Goal: Task Accomplishment & Management: Complete application form

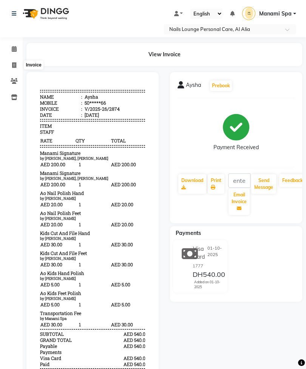
click at [12, 62] on icon at bounding box center [14, 65] width 4 height 6
select select "service"
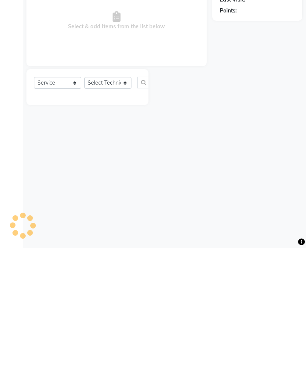
type input "2875"
select select "6884"
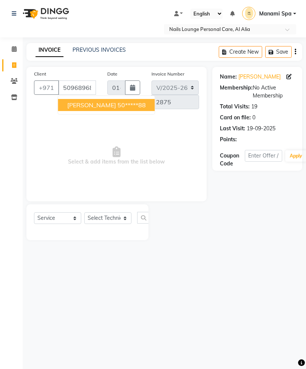
click at [117, 106] on ngb-highlight "50*****88" at bounding box center [131, 105] width 28 height 8
type input "50*****88"
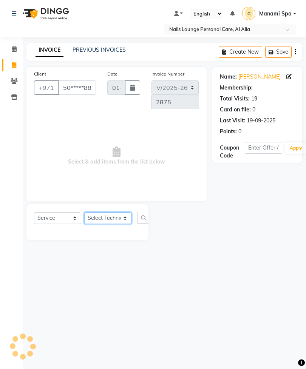
click at [117, 220] on select "Select Technician [PERSON_NAME] [PERSON_NAME] [PERSON_NAME] [PERSON_NAME] Manam…" at bounding box center [107, 218] width 47 height 12
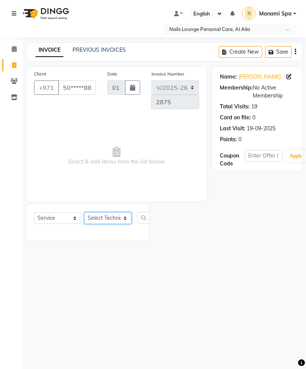
select select "53952"
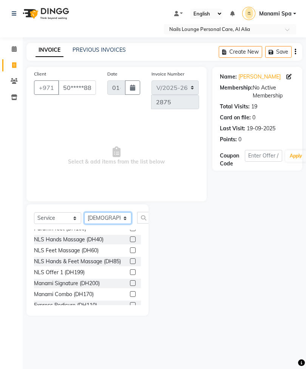
scroll to position [166, 0]
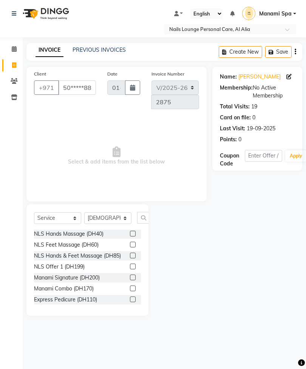
click at [133, 285] on label at bounding box center [133, 288] width 6 height 6
click at [133, 286] on input "checkbox" at bounding box center [132, 288] width 5 height 5
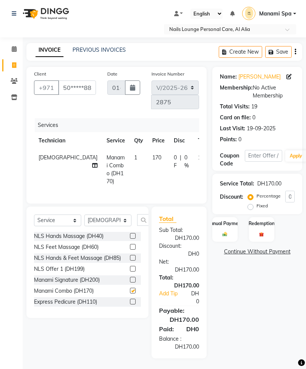
checkbox input "false"
click at [92, 163] on icon at bounding box center [94, 165] width 5 height 5
select select "53952"
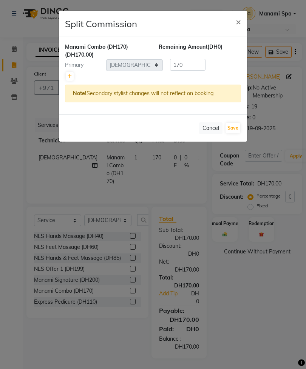
click at [72, 77] on link at bounding box center [70, 76] width 8 height 9
type input "85"
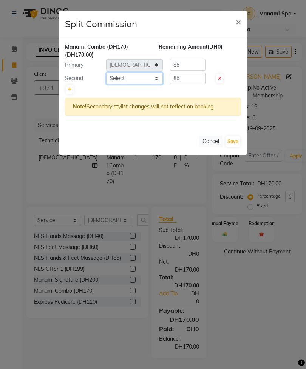
click at [142, 77] on select "Select [PERSON_NAME] [PERSON_NAME] [PERSON_NAME] [PERSON_NAME] Spa Manami Spa 2…" at bounding box center [134, 78] width 57 height 12
select select "90054"
click at [233, 141] on button "Save" at bounding box center [232, 141] width 15 height 11
select select "Select"
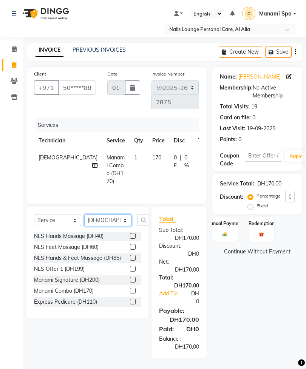
click at [123, 222] on select "Select Technician [PERSON_NAME] [PERSON_NAME] [PERSON_NAME] [PERSON_NAME] Manam…" at bounding box center [107, 220] width 47 height 12
select select "54334"
click at [143, 220] on input "text" at bounding box center [146, 220] width 18 height 12
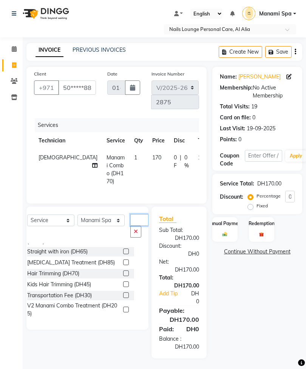
scroll to position [40, 0]
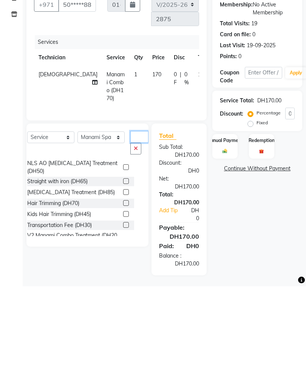
type input "Tr"
click at [123, 305] on label at bounding box center [126, 308] width 6 height 6
click at [123, 306] on input "checkbox" at bounding box center [125, 308] width 5 height 5
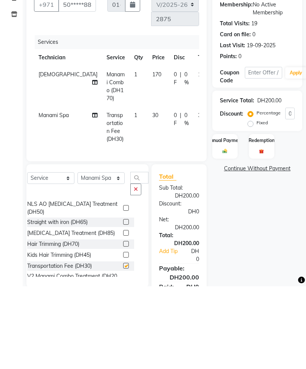
scroll to position [1, 0]
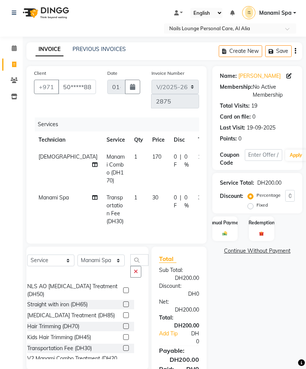
checkbox input "false"
click at [219, 229] on div "Manual Payment" at bounding box center [224, 228] width 25 height 25
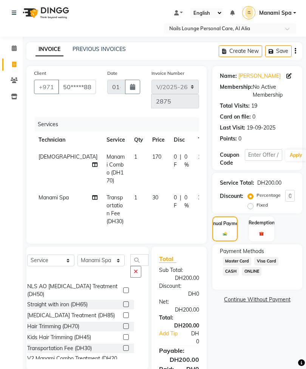
click at [272, 265] on span "Visa Card" at bounding box center [266, 261] width 24 height 9
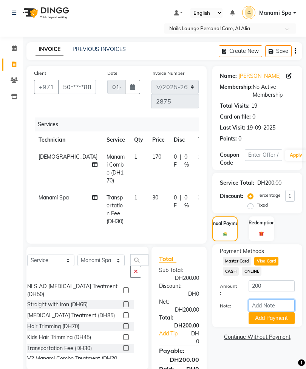
click at [273, 311] on input "Note:" at bounding box center [271, 305] width 46 height 12
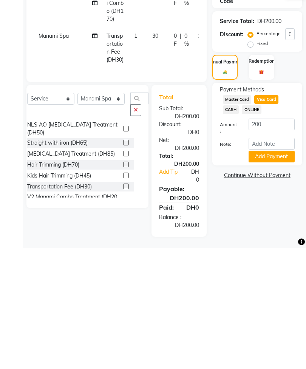
click at [245, 216] on span "Master Card" at bounding box center [237, 220] width 29 height 9
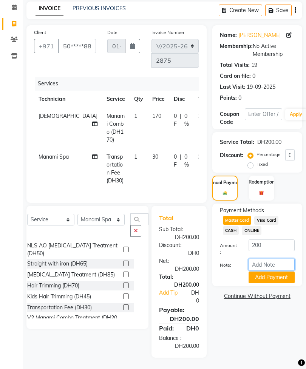
click at [269, 270] on input "Note:" at bounding box center [271, 265] width 46 height 12
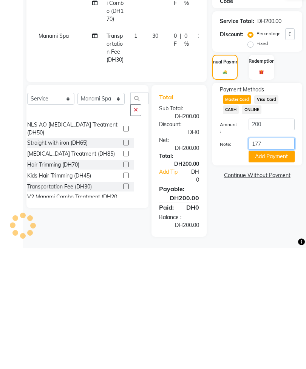
type input "1778"
click at [284, 271] on button "Add Payment" at bounding box center [271, 277] width 46 height 12
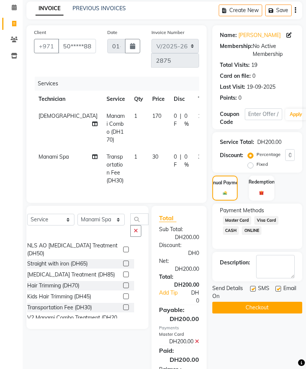
click at [276, 313] on button "Checkout" at bounding box center [257, 308] width 90 height 12
